Goal: Find specific page/section

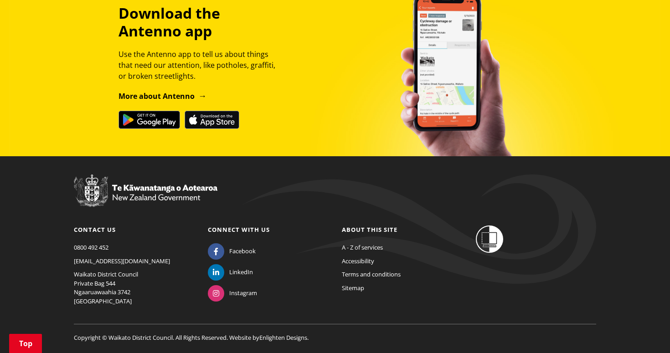
scroll to position [108, 0]
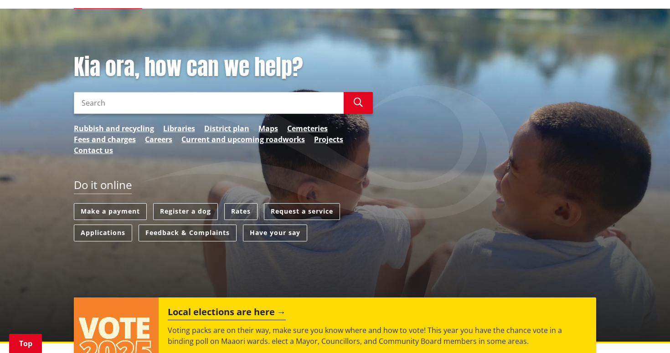
click at [178, 105] on input "Search" at bounding box center [209, 103] width 270 height 22
type input "property file"
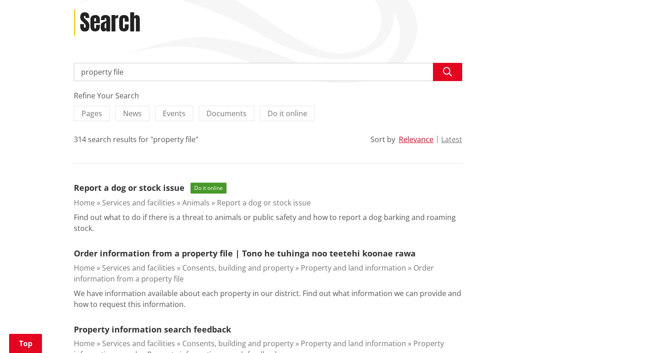
scroll to position [209, 0]
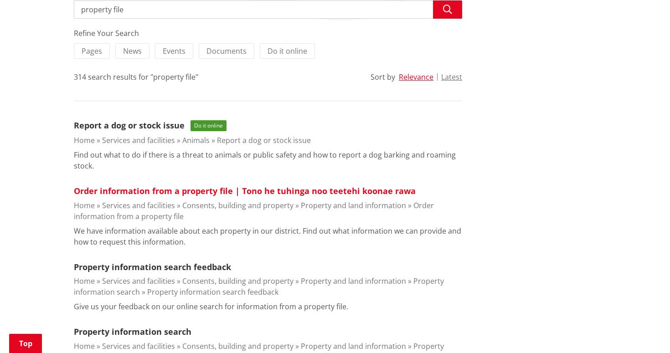
click at [170, 189] on link "Order information from a property file | Tono he tuhinga noo teetehi koonae rawa" at bounding box center [245, 190] width 342 height 11
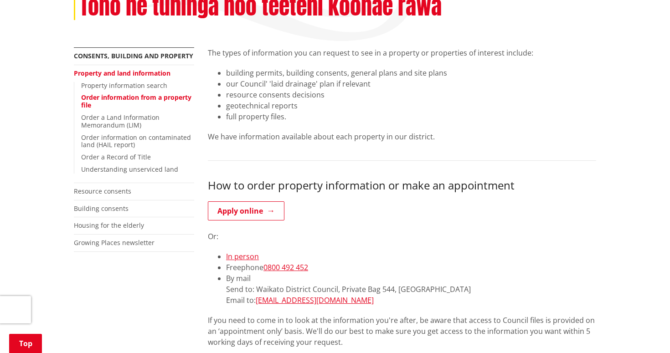
scroll to position [129, 0]
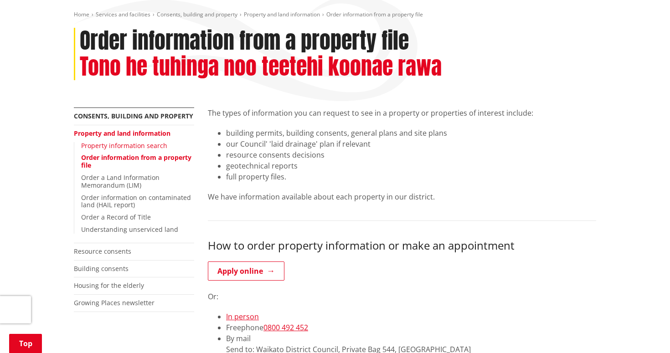
click at [132, 145] on link "Property information search" at bounding box center [124, 145] width 86 height 9
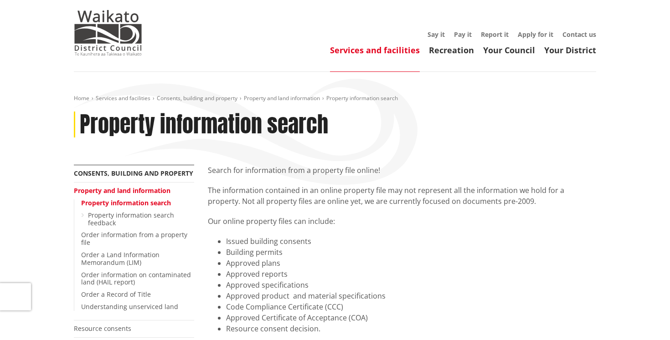
scroll to position [287, 0]
